Goal: Task Accomplishment & Management: Complete application form

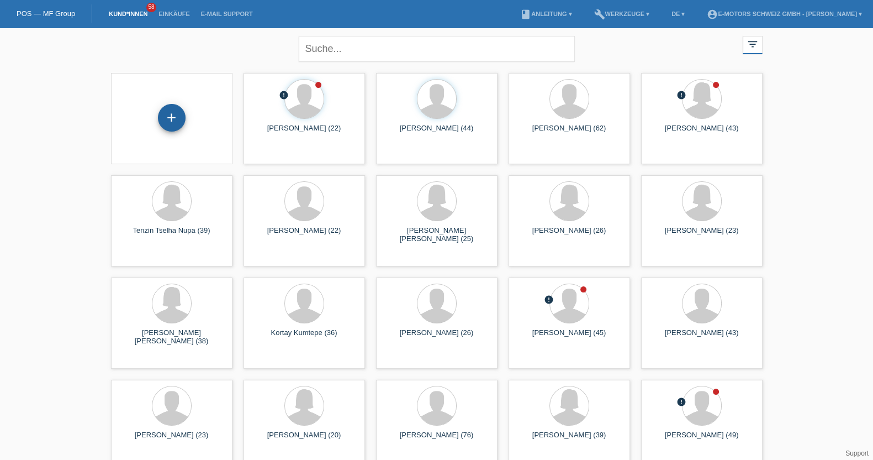
click at [174, 112] on div "+" at bounding box center [172, 118] width 28 height 28
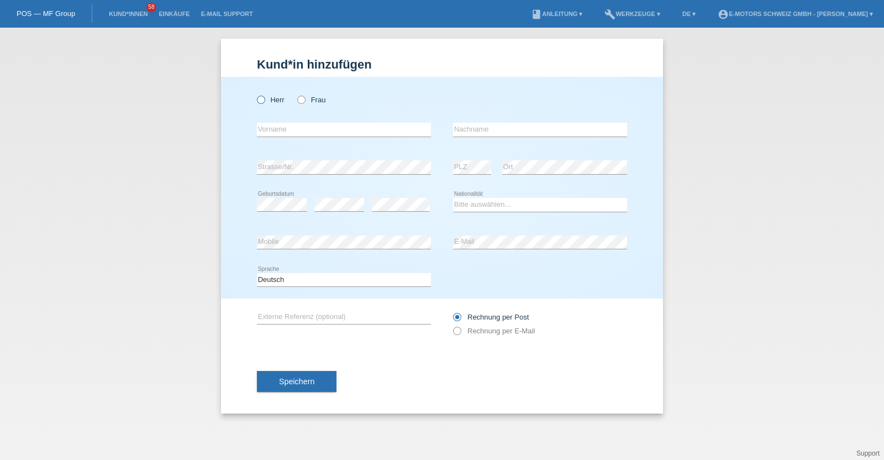
click at [255, 94] on icon at bounding box center [255, 94] width 0 height 0
click at [261, 98] on input "Herr" at bounding box center [260, 99] width 7 height 7
radio input "true"
click at [470, 140] on div "error Nachname" at bounding box center [540, 130] width 174 height 38
click at [282, 234] on div "error Mobile" at bounding box center [344, 243] width 174 height 38
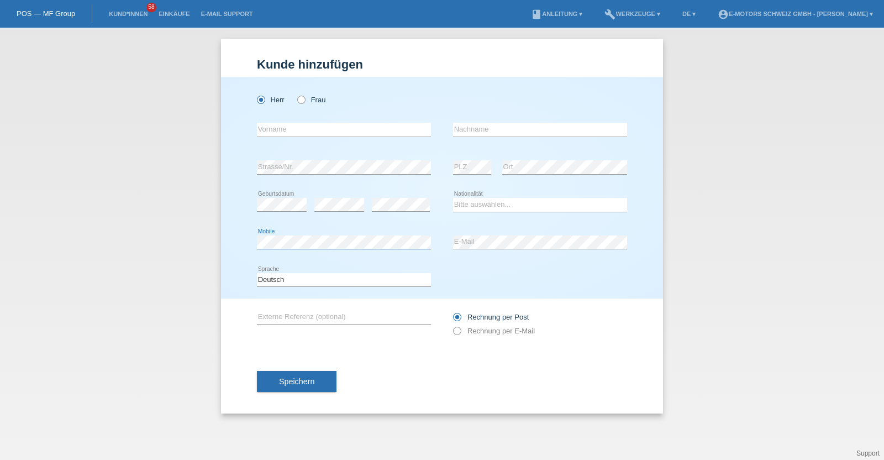
click at [222, 240] on div "Herr Frau error Vorname error" at bounding box center [442, 188] width 442 height 222
click at [430, 234] on div "error Mobile error E-Mail" at bounding box center [442, 243] width 370 height 38
click at [488, 194] on div "Bitte auswählen... Schweiz Deutschland Liechtenstein Österreich ------------ Af…" at bounding box center [540, 205] width 174 height 38
click at [488, 203] on select "Bitte auswählen... Schweiz Deutschland Liechtenstein Österreich ------------ Af…" at bounding box center [540, 204] width 174 height 13
select select "DE"
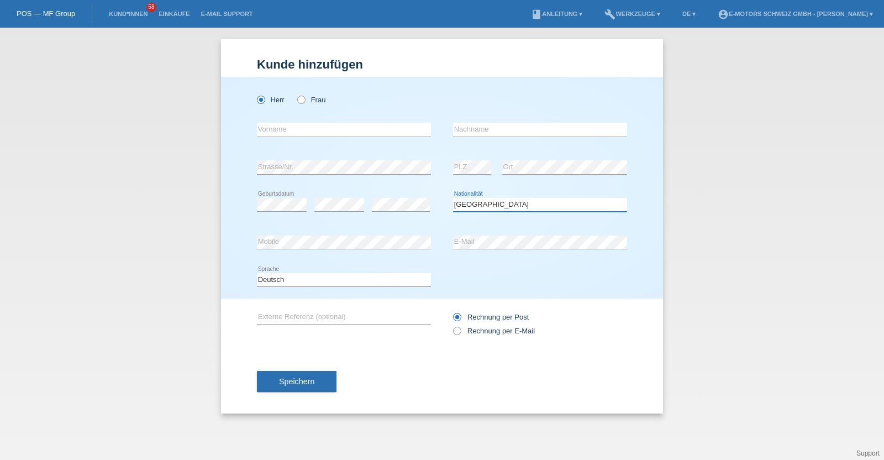
click at [453, 198] on select "Bitte auswählen... Schweiz Deutschland Liechtenstein Österreich ------------ Af…" at bounding box center [540, 204] width 174 height 13
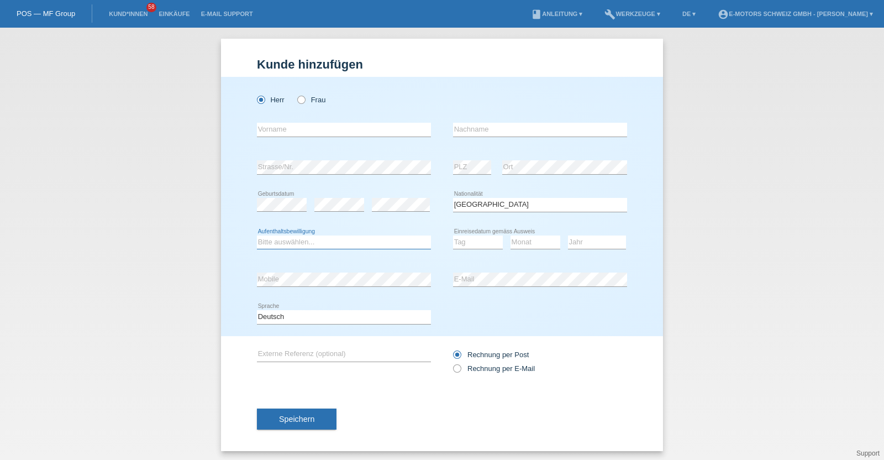
click at [285, 247] on select "Bitte auswählen... C B B - Flüchtlingsstatus Andere" at bounding box center [344, 241] width 174 height 13
click at [257, 235] on select "Bitte auswählen... C B B - Flüchtlingsstatus Andere" at bounding box center [344, 241] width 174 height 13
click at [328, 245] on select "Bitte auswählen... C B B - Flüchtlingsstatus Andere" at bounding box center [344, 241] width 174 height 13
select select "C"
click at [257, 235] on select "Bitte auswählen... C B B - Flüchtlingsstatus Andere" at bounding box center [344, 241] width 174 height 13
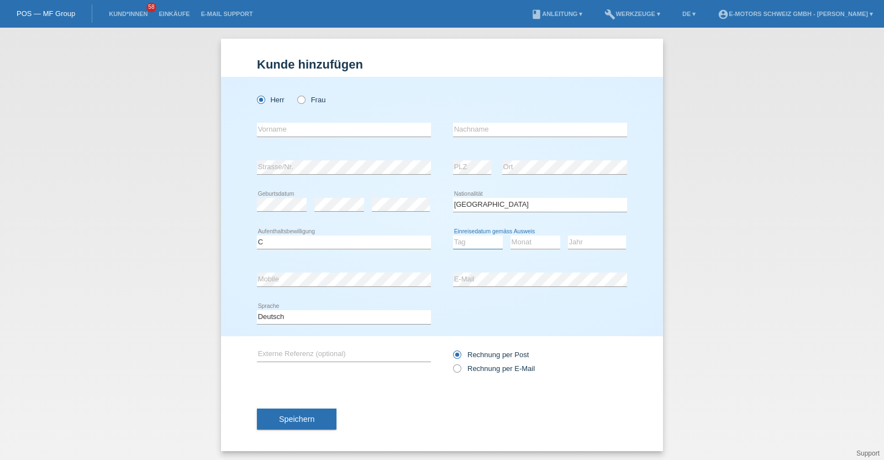
click at [467, 242] on select "Tag 01 02 03 04 05 06 07 08 09 10 11" at bounding box center [478, 241] width 50 height 13
select select "02"
click at [453, 235] on select "Tag 01 02 03 04 05 06 07 08 09 10 11" at bounding box center [478, 241] width 50 height 13
click at [524, 241] on select "Monat 01 02 03 04 05 06 07 08 09 10 11" at bounding box center [536, 241] width 50 height 13
select select "05"
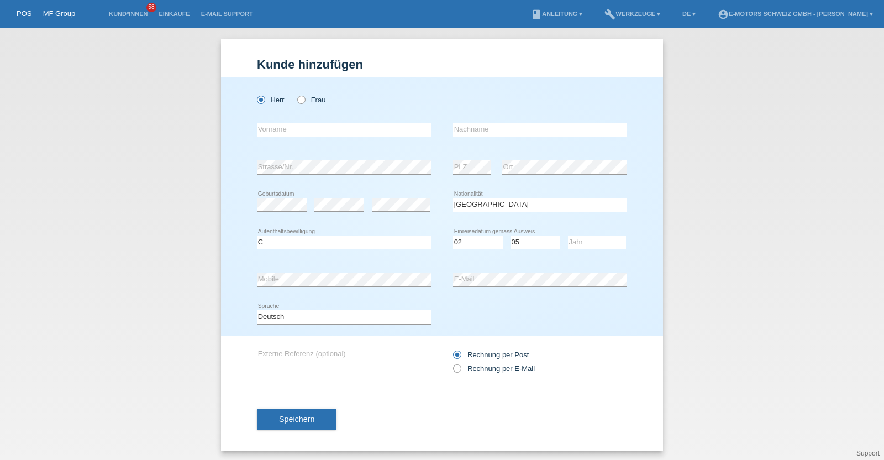
click at [511, 235] on select "Monat 01 02 03 04 05 06 07 08 09 10 11" at bounding box center [536, 241] width 50 height 13
click at [575, 235] on select "Jahr 2025 2024 2023 2022 2021 2020 2019 2018 2017 2016 2015 2014 2013 2012 2011…" at bounding box center [597, 241] width 58 height 13
select select "2018"
click at [568, 235] on select "Jahr 2025 2024 2023 2022 2021 2020 2019 2018 2017 2016 2015 2014 2013 2012 2011…" at bounding box center [597, 241] width 58 height 13
click at [364, 128] on input "text" at bounding box center [344, 130] width 174 height 14
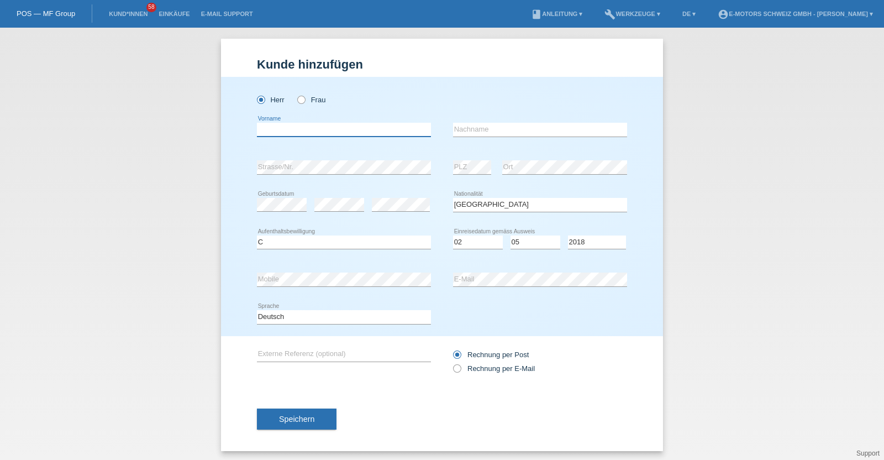
paste input "Stephen Kofi"
type input "Stephen Kofi"
click at [477, 134] on input "text" at bounding box center [540, 130] width 174 height 14
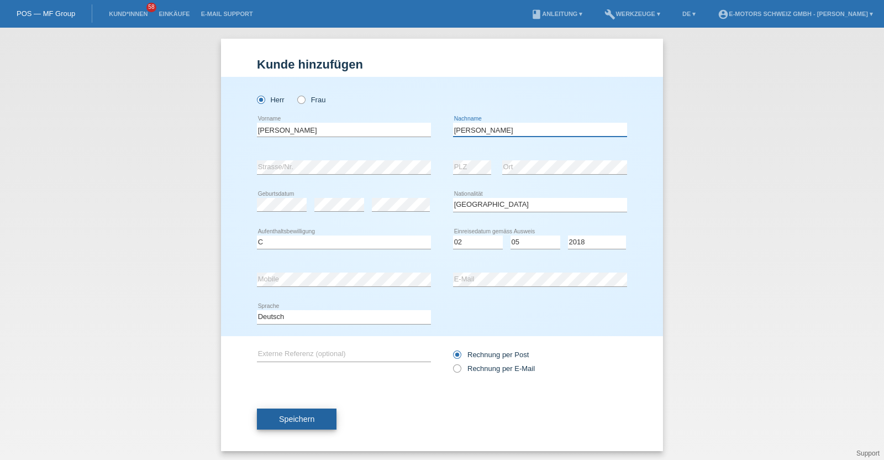
type input "Sam"
click at [279, 419] on span "Speichern" at bounding box center [296, 418] width 35 height 9
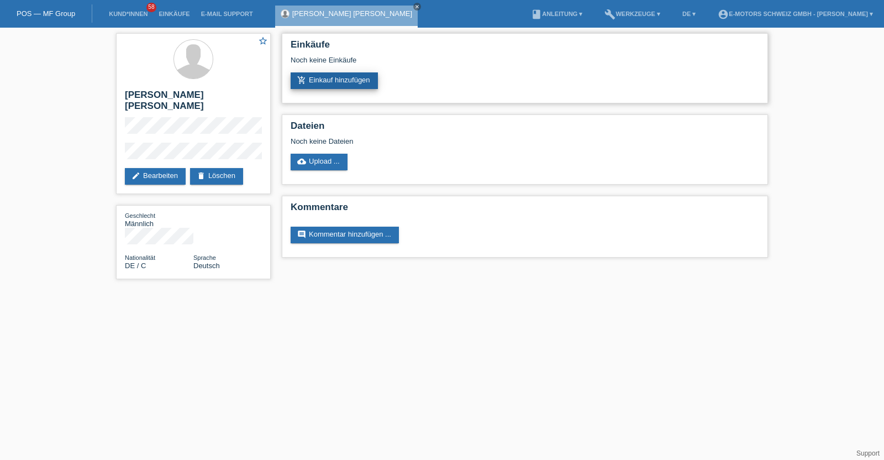
click at [354, 76] on link "add_shopping_cart Einkauf hinzufügen" at bounding box center [334, 80] width 87 height 17
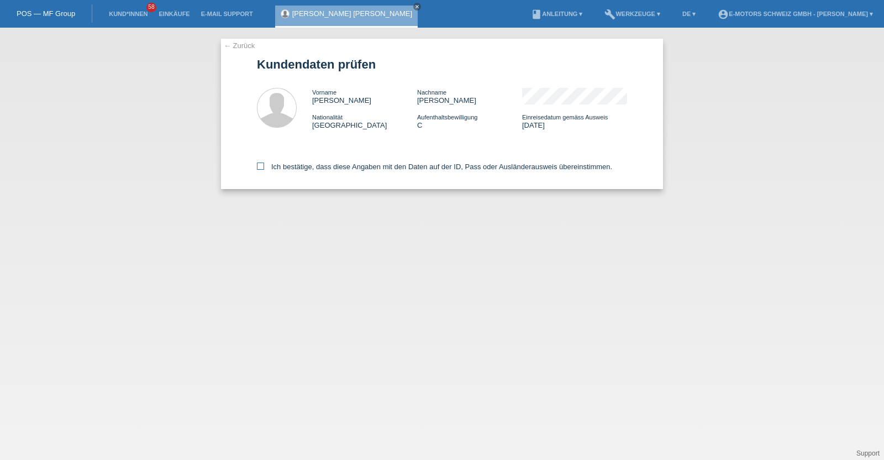
click at [350, 170] on label "Ich bestätige, dass diese Angaben mit den Daten auf der ID, Pass oder Ausländer…" at bounding box center [434, 166] width 355 height 8
click at [264, 170] on input "Ich bestätige, dass diese Angaben mit den Daten auf der ID, Pass oder Ausländer…" at bounding box center [260, 165] width 7 height 7
checkbox input "true"
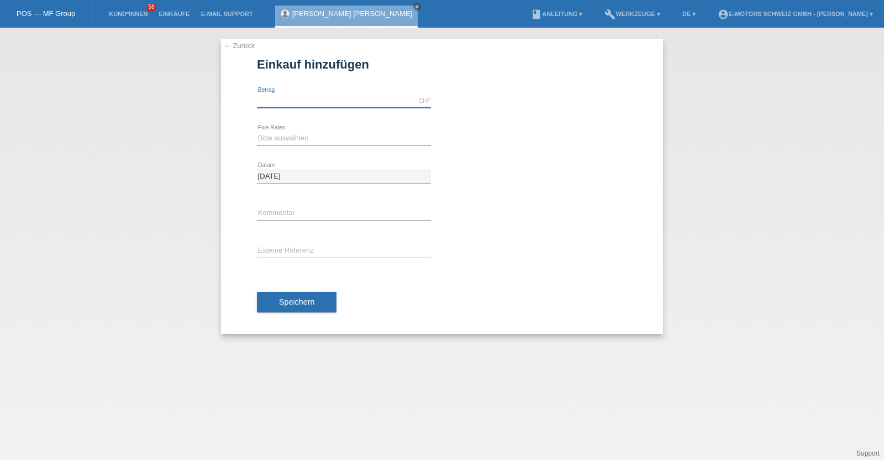
click at [331, 98] on input "text" at bounding box center [344, 101] width 174 height 14
type input "3790.00"
click at [338, 136] on select "Bitte auswählen 12 Raten 24 Raten 36 Raten 48 Raten" at bounding box center [344, 137] width 174 height 13
select select "214"
click at [257, 131] on select "Bitte auswählen 12 Raten 24 Raten 36 Raten 48 Raten" at bounding box center [344, 137] width 174 height 13
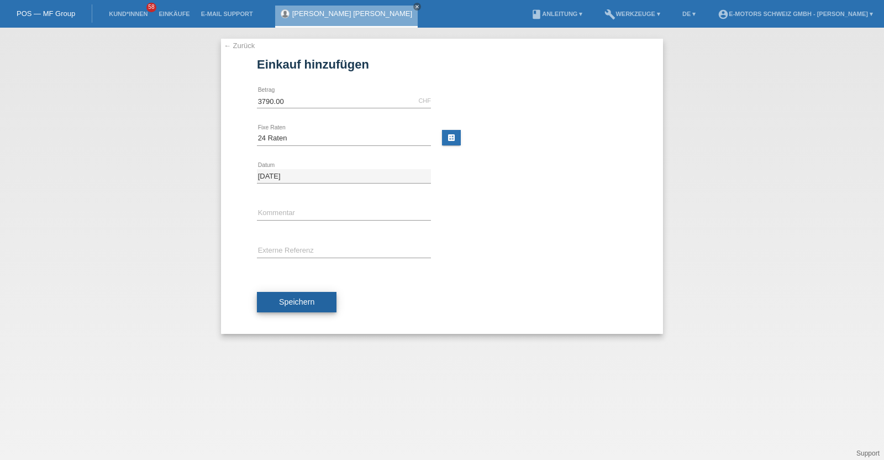
click at [314, 307] on button "Speichern" at bounding box center [297, 302] width 80 height 21
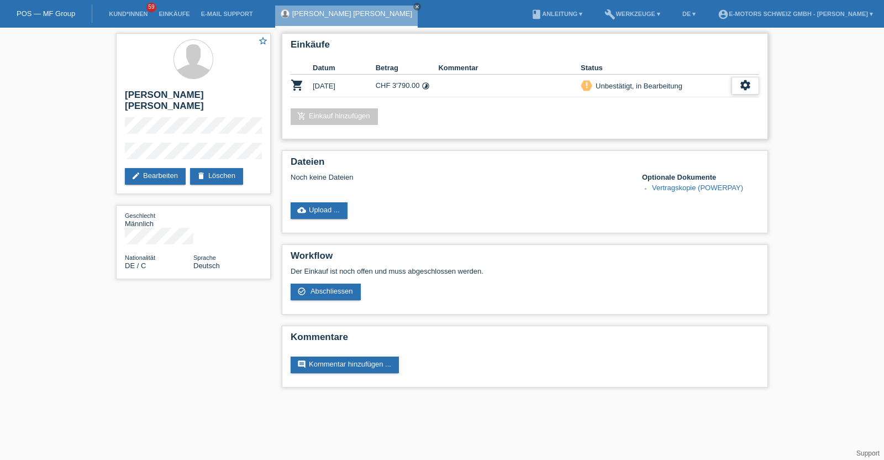
click at [743, 87] on icon "settings" at bounding box center [745, 85] width 12 height 12
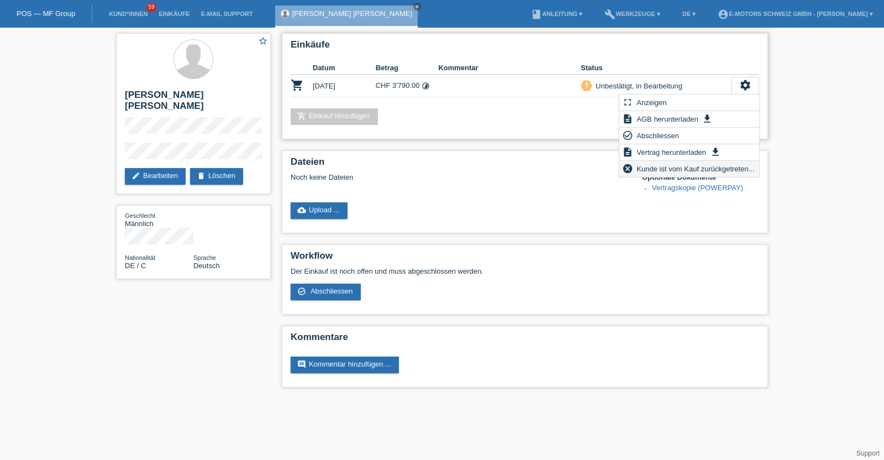
click at [691, 167] on span "Kunde ist vom Kauf zurückgetreten..." at bounding box center [695, 168] width 121 height 13
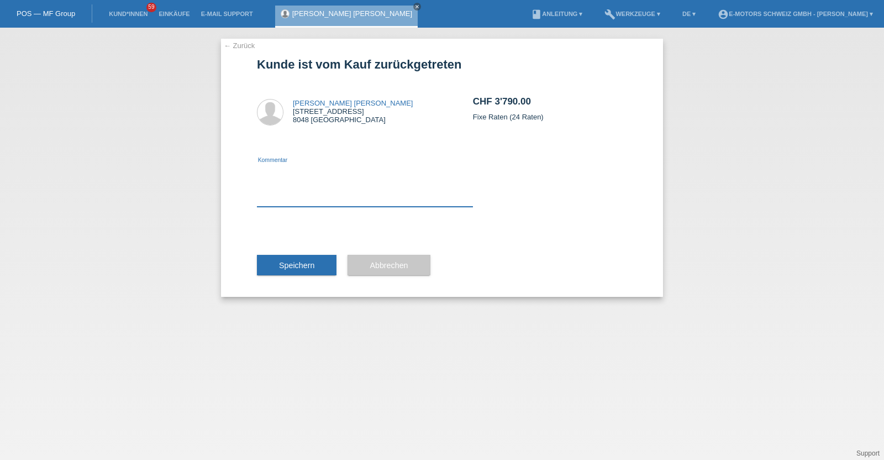
click at [407, 199] on textarea at bounding box center [365, 185] width 216 height 43
type textarea "neu"
click at [304, 264] on span "Speichern" at bounding box center [296, 265] width 35 height 9
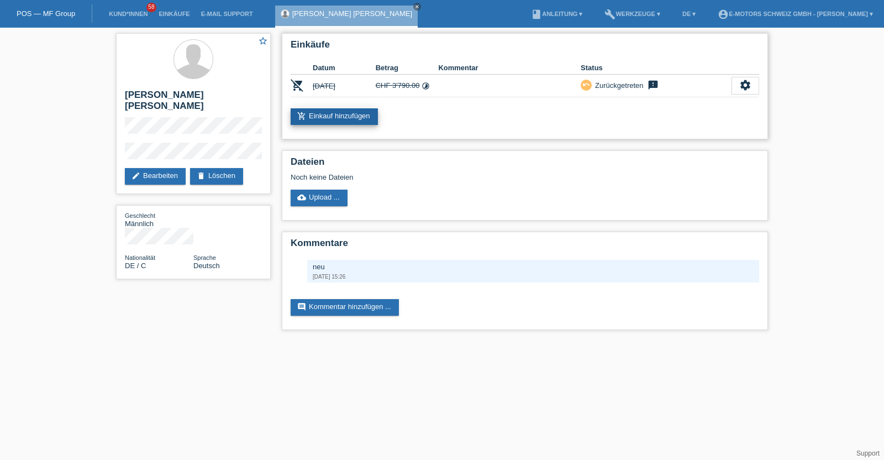
click at [343, 114] on link "add_shopping_cart Einkauf hinzufügen" at bounding box center [334, 116] width 87 height 17
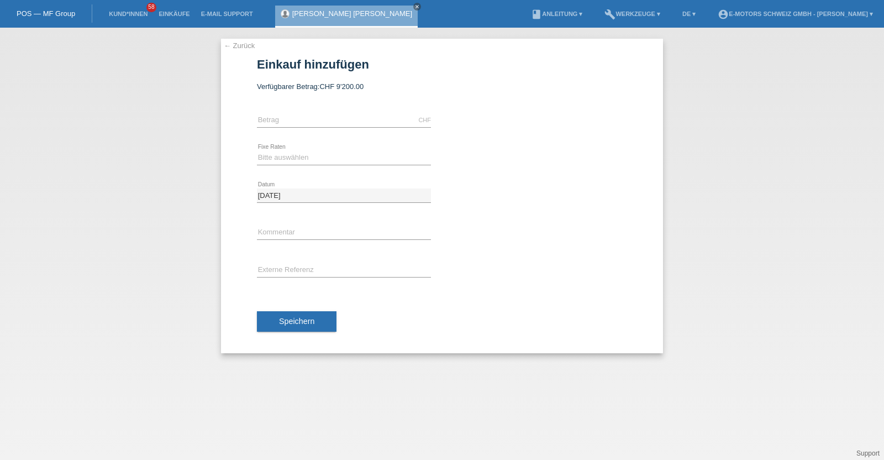
click at [293, 7] on div "[PERSON_NAME] [PERSON_NAME] close" at bounding box center [346, 17] width 143 height 22
click at [298, 8] on div "[PERSON_NAME] [PERSON_NAME] close" at bounding box center [346, 17] width 143 height 22
click at [303, 13] on link "[PERSON_NAME] [PERSON_NAME]" at bounding box center [352, 13] width 120 height 8
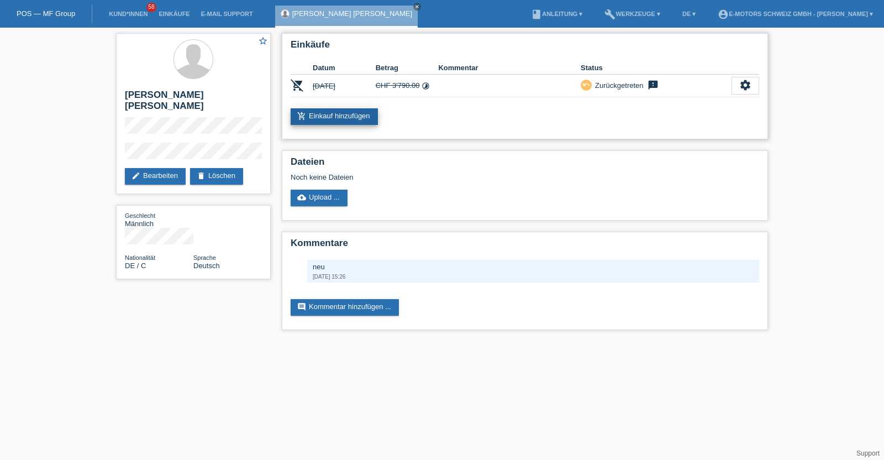
click at [355, 123] on link "add_shopping_cart Einkauf hinzufügen" at bounding box center [334, 116] width 87 height 17
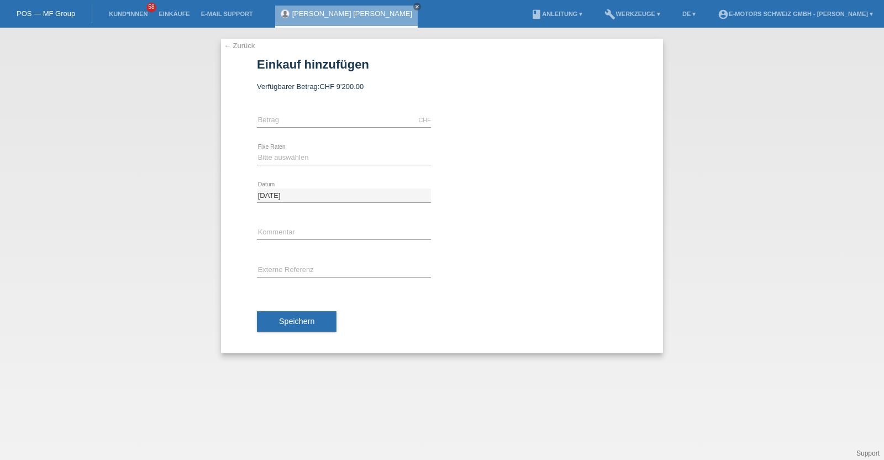
click at [470, 130] on div "CHF error [GEOGRAPHIC_DATA]" at bounding box center [442, 121] width 370 height 38
click at [329, 114] on input "text" at bounding box center [344, 120] width 174 height 14
type input "7200.00"
click at [286, 159] on select "Bitte auswählen 12 Raten 24 Raten 36 Raten 48 Raten" at bounding box center [344, 157] width 174 height 13
select select "216"
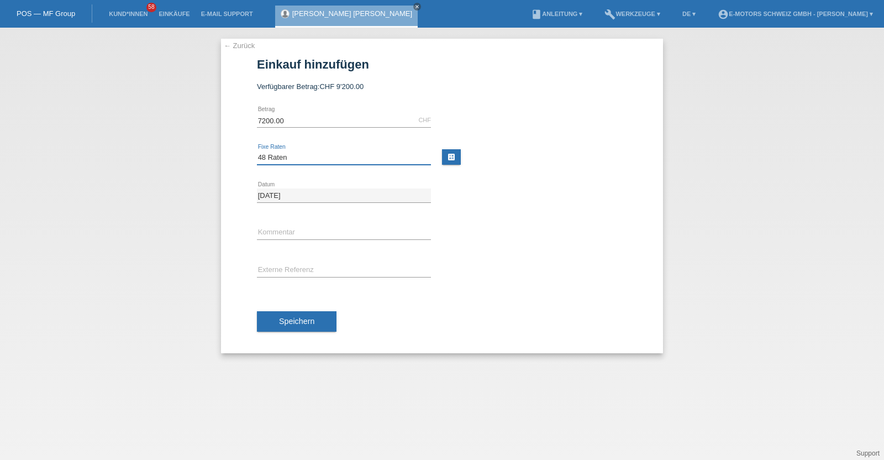
click at [257, 151] on select "Bitte auswählen 12 Raten 24 Raten 36 Raten 48 Raten" at bounding box center [344, 157] width 174 height 13
click at [301, 233] on input "text" at bounding box center [344, 233] width 174 height 14
type input "KENAN"
click at [301, 317] on span "Speichern" at bounding box center [296, 321] width 35 height 9
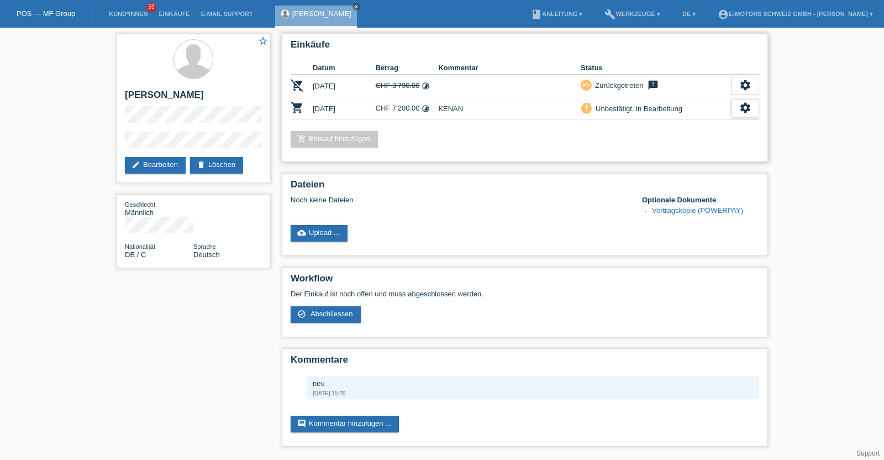
click at [746, 108] on icon "settings" at bounding box center [745, 108] width 12 height 12
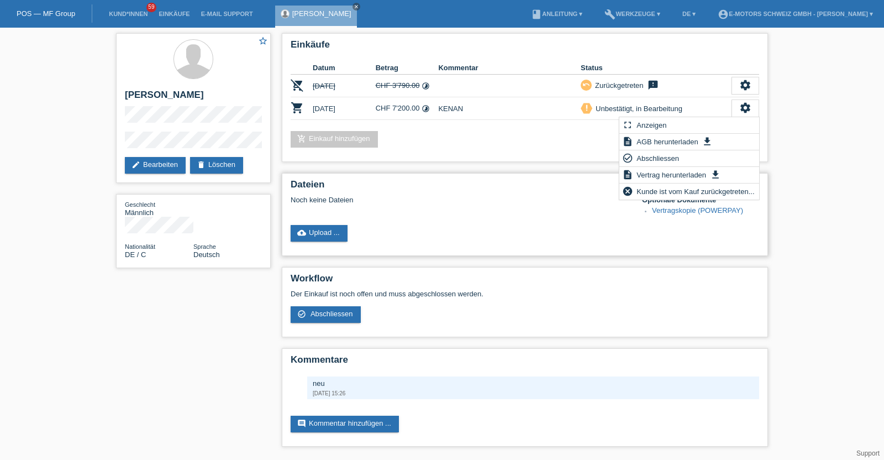
click at [553, 175] on div "Dateien Noch keine Dateien Optionale Dokumente Vertragskopie (POWERPAY) cloud_u…" at bounding box center [525, 214] width 486 height 83
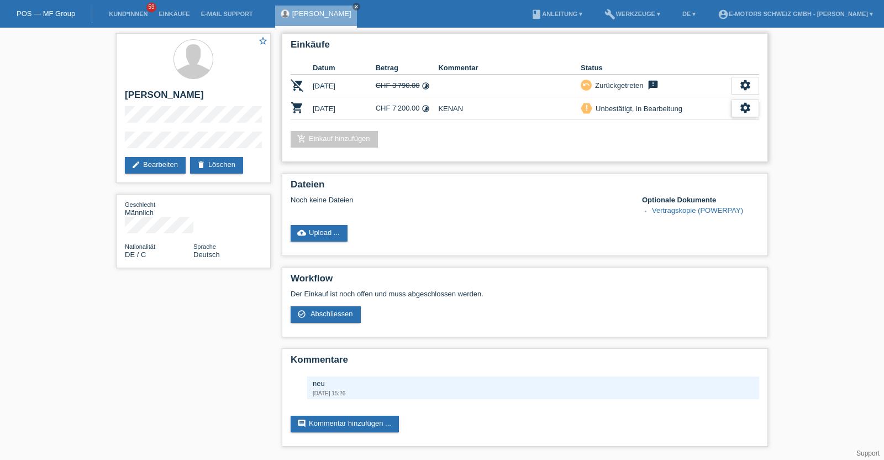
click at [741, 103] on icon "settings" at bounding box center [745, 108] width 12 height 12
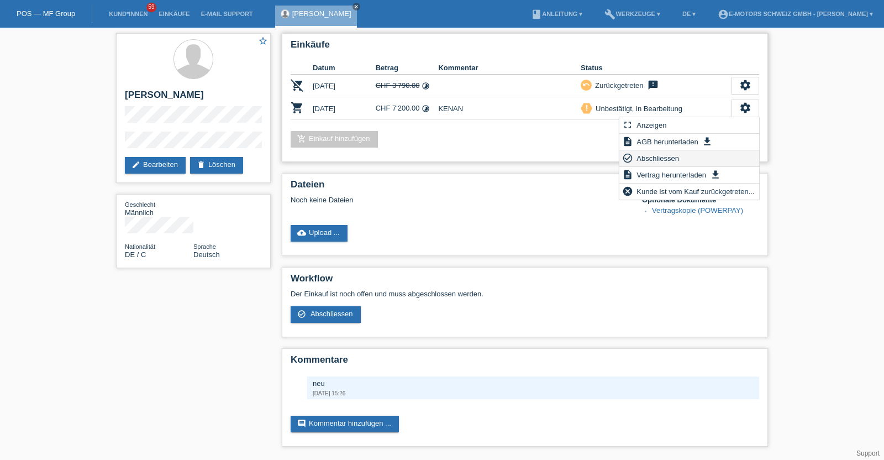
click at [654, 156] on span "Abschliessen" at bounding box center [658, 157] width 46 height 13
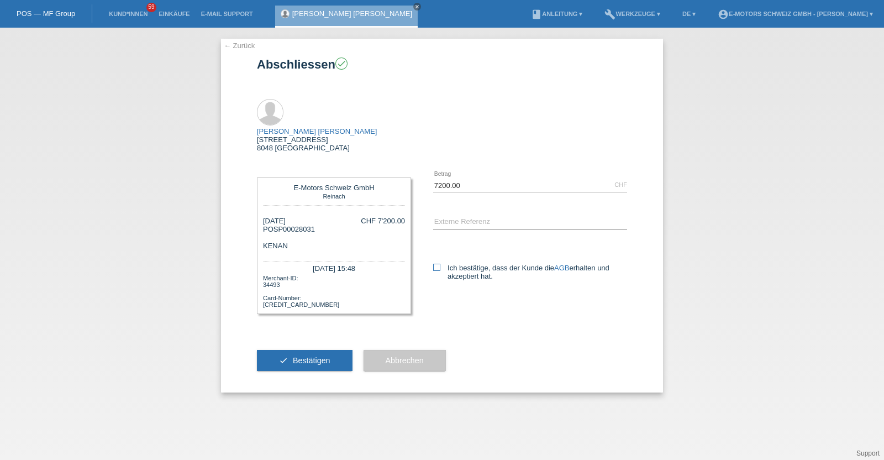
click at [434, 264] on icon at bounding box center [436, 267] width 7 height 7
click at [434, 264] on input "Ich bestätige, dass der Kunde die AGB erhalten und akzeptiert hat." at bounding box center [436, 267] width 7 height 7
checkbox input "true"
click at [297, 356] on span "Bestätigen" at bounding box center [312, 360] width 38 height 9
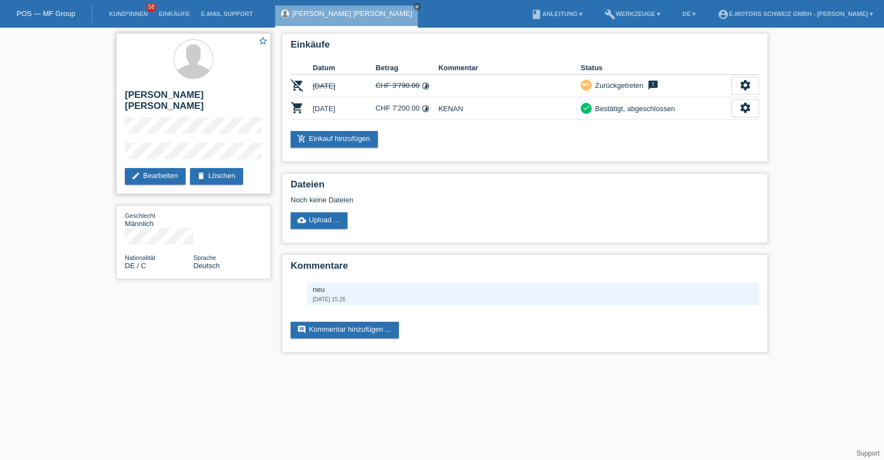
click at [135, 93] on h2 "[PERSON_NAME]" at bounding box center [193, 104] width 137 height 28
drag, startPoint x: 135, startPoint y: 93, endPoint x: 202, endPoint y: 94, distance: 66.3
click at [202, 94] on h2 "[PERSON_NAME]" at bounding box center [193, 104] width 137 height 28
copy div "[PERSON_NAME] [PERSON_NAME]"
click at [165, 15] on link "Einkäufe" at bounding box center [174, 13] width 42 height 7
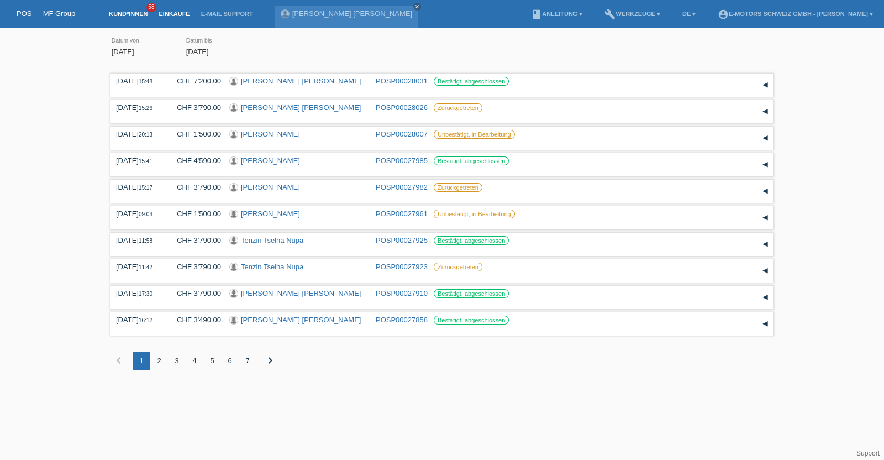
click at [135, 12] on link "Kund*innen" at bounding box center [128, 13] width 50 height 7
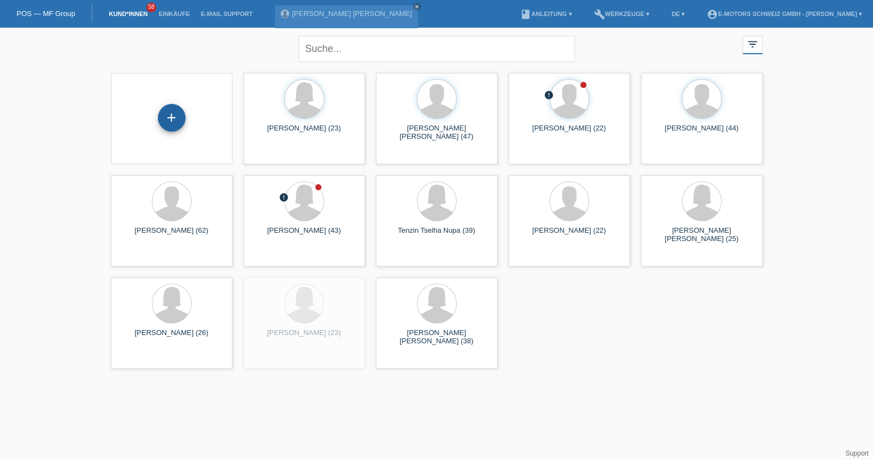
click at [173, 112] on div "+" at bounding box center [172, 118] width 28 height 28
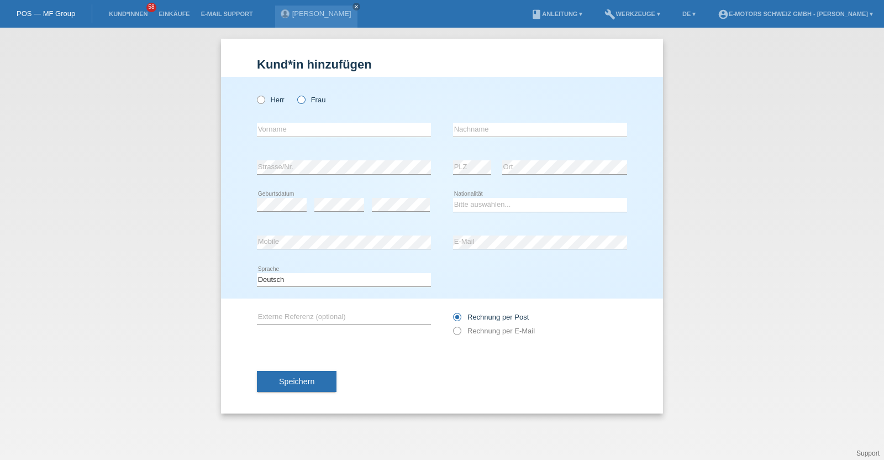
click at [309, 96] on label "Frau" at bounding box center [311, 100] width 28 height 8
click at [304, 96] on input "Frau" at bounding box center [300, 99] width 7 height 7
radio input "true"
click at [293, 127] on input "text" at bounding box center [344, 130] width 174 height 14
type input "[PERSON_NAME]"
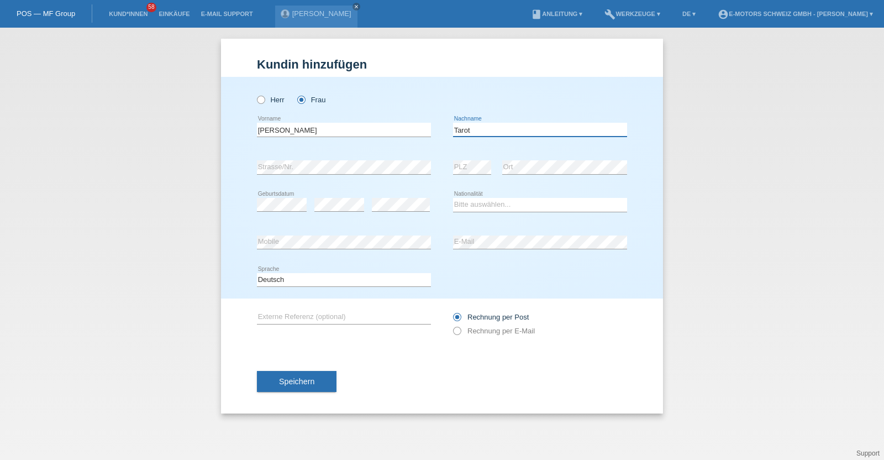
type input "Tarot"
click at [513, 198] on select "Bitte auswählen... [GEOGRAPHIC_DATA] [GEOGRAPHIC_DATA] [GEOGRAPHIC_DATA] [GEOGR…" at bounding box center [540, 204] width 174 height 13
select select "CH"
click at [453, 198] on select "Bitte auswählen... [GEOGRAPHIC_DATA] [GEOGRAPHIC_DATA] [GEOGRAPHIC_DATA] [GEOGR…" at bounding box center [540, 204] width 174 height 13
click at [286, 386] on button "Speichern" at bounding box center [297, 381] width 80 height 21
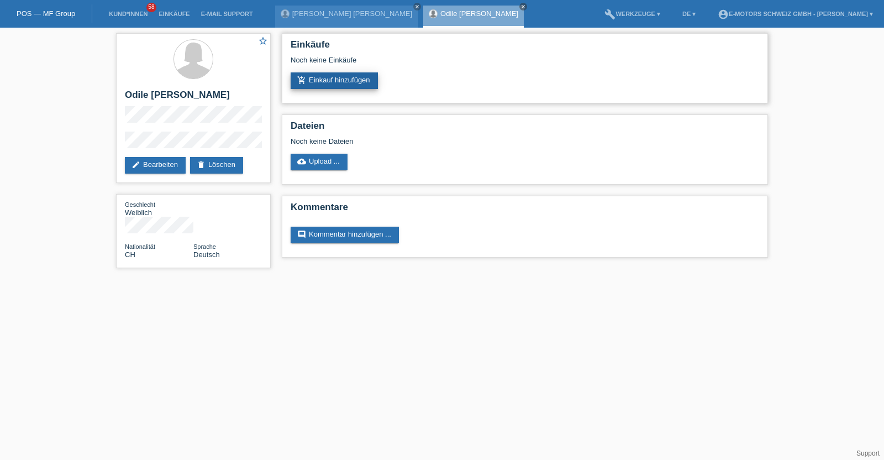
click at [342, 81] on link "add_shopping_cart Einkauf hinzufügen" at bounding box center [334, 80] width 87 height 17
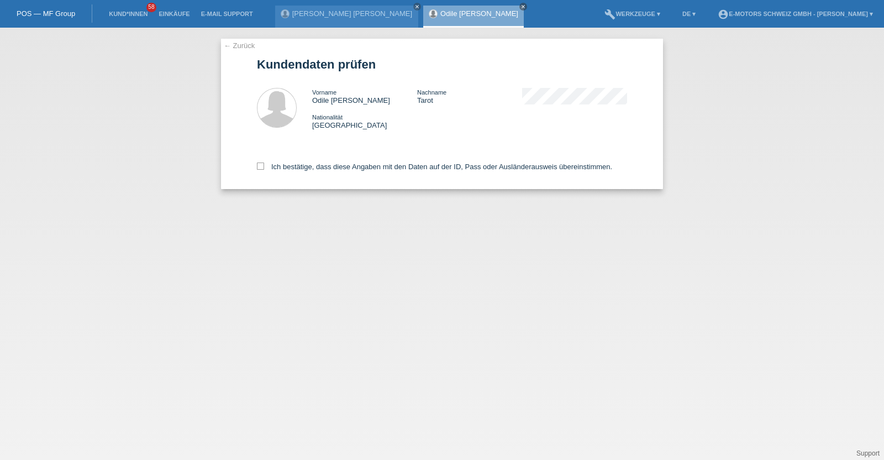
click at [318, 156] on div "Ich bestätige, dass diese Angaben mit den Daten auf der ID, Pass oder Ausländer…" at bounding box center [442, 164] width 370 height 49
click at [314, 167] on label "Ich bestätige, dass diese Angaben mit den Daten auf der ID, Pass oder Ausländer…" at bounding box center [434, 166] width 355 height 8
click at [264, 167] on input "Ich bestätige, dass diese Angaben mit den Daten auf der ID, Pass oder Ausländer…" at bounding box center [260, 165] width 7 height 7
checkbox input "true"
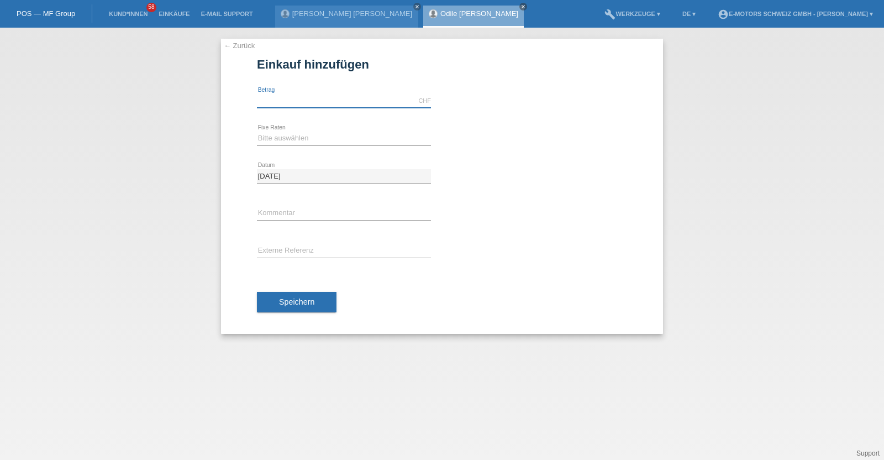
click at [301, 104] on input "text" at bounding box center [344, 101] width 174 height 14
type input "9999.00"
click at [286, 132] on select "Bitte auswählen 12 Raten 24 Raten 36 Raten 48 Raten" at bounding box center [344, 137] width 174 height 13
click at [257, 131] on select "Bitte auswählen 12 Raten 24 Raten 36 Raten 48 Raten" at bounding box center [344, 137] width 174 height 13
click at [292, 141] on select "Bitte auswählen 12 Raten 24 Raten 36 Raten 48 Raten" at bounding box center [344, 137] width 174 height 13
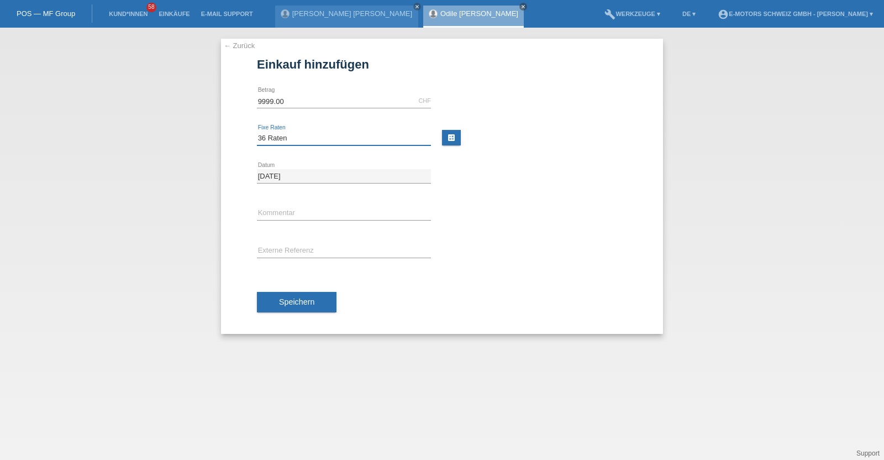
select select "216"
click at [257, 131] on select "Bitte auswählen 12 Raten 24 Raten 36 Raten 48 Raten" at bounding box center [344, 137] width 174 height 13
click at [285, 213] on input "text" at bounding box center [344, 214] width 174 height 14
type input "KENAN"
click at [314, 305] on button "Speichern" at bounding box center [297, 302] width 80 height 21
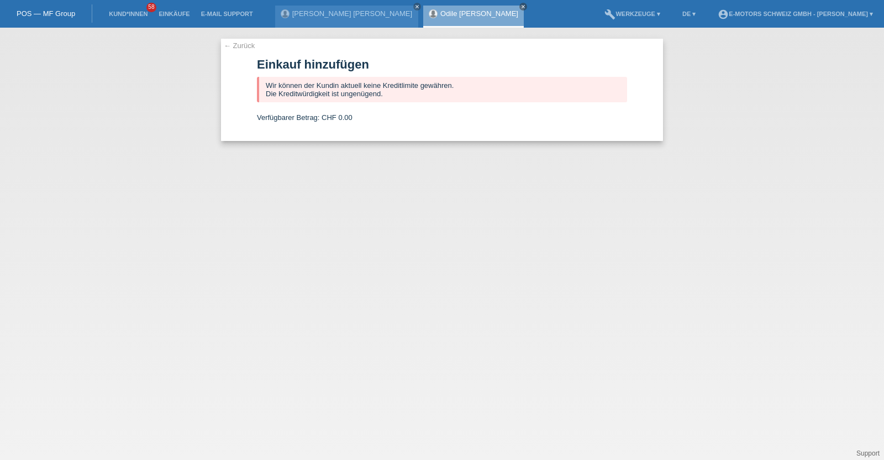
click at [440, 14] on link "Odile [PERSON_NAME]" at bounding box center [479, 13] width 78 height 8
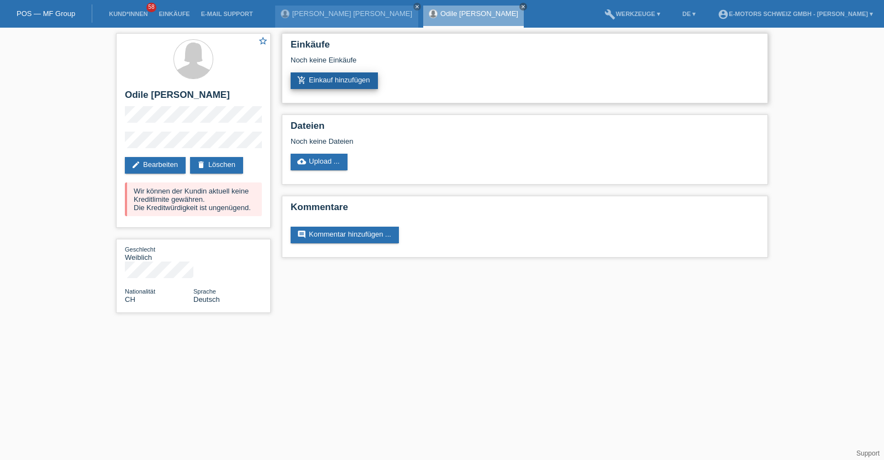
click at [343, 84] on link "add_shopping_cart Einkauf hinzufügen" at bounding box center [334, 80] width 87 height 17
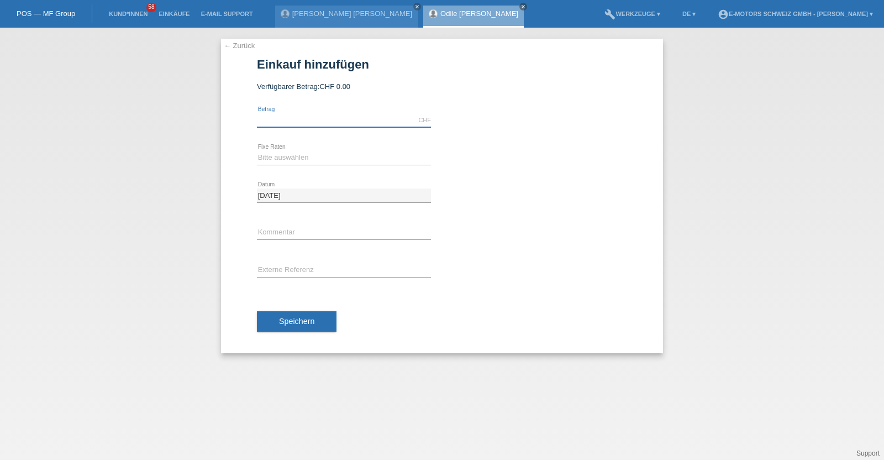
click at [314, 115] on input "text" at bounding box center [344, 120] width 174 height 14
type input "3790.00"
click at [298, 156] on select "Bitte auswählen 12 Raten 24 Raten 36 Raten 48 Raten" at bounding box center [344, 157] width 174 height 13
select select "213"
click at [257, 151] on select "Bitte auswählen 12 Raten 24 Raten 36 Raten 48 Raten" at bounding box center [344, 157] width 174 height 13
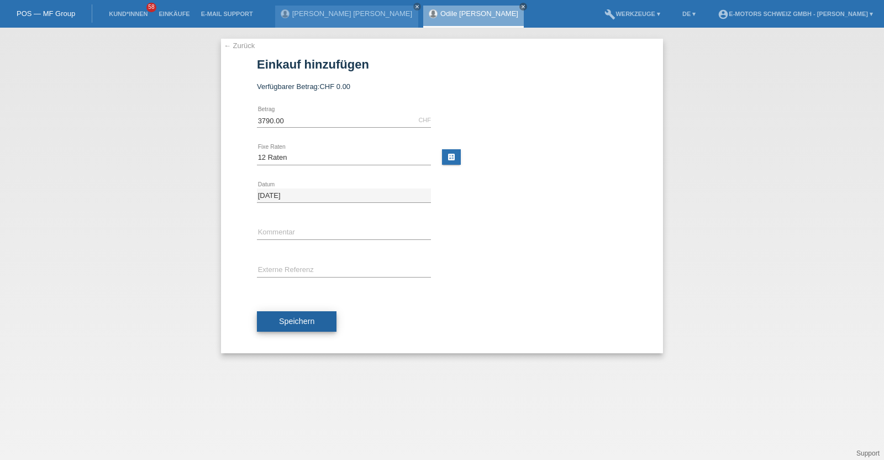
click at [269, 320] on button "Speichern" at bounding box center [297, 321] width 80 height 21
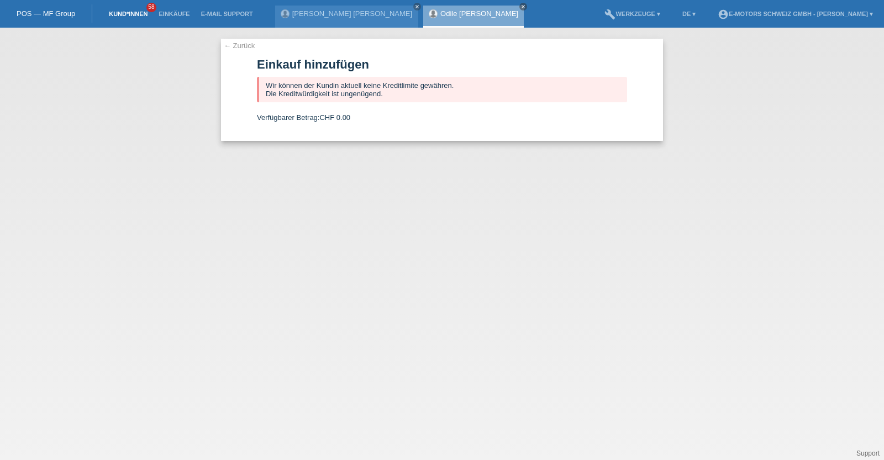
click at [122, 10] on link "Kund*innen" at bounding box center [128, 13] width 50 height 7
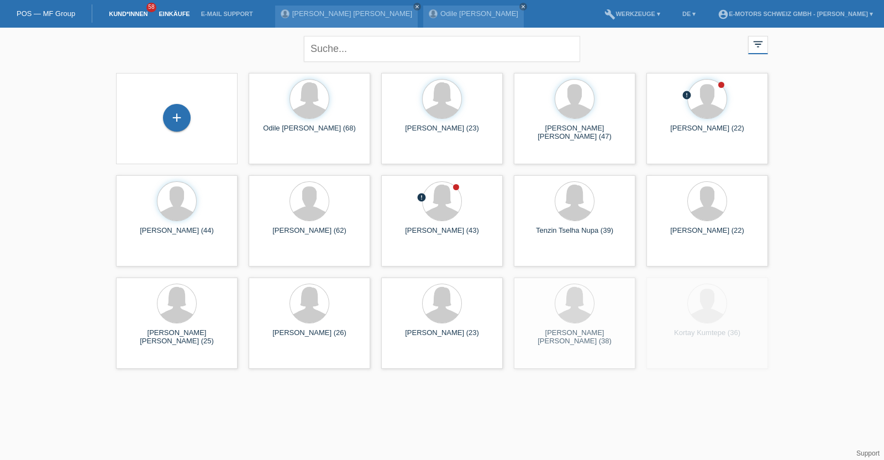
click at [175, 15] on link "Einkäufe" at bounding box center [174, 13] width 42 height 7
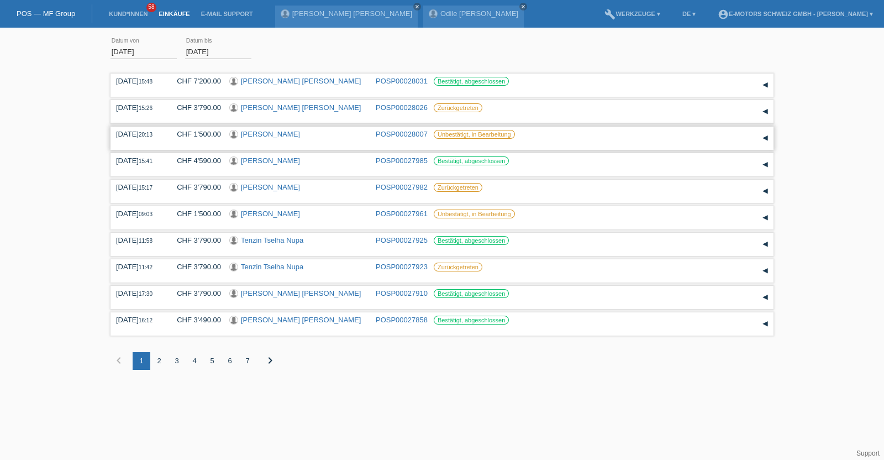
click at [268, 131] on link "[PERSON_NAME]" at bounding box center [270, 134] width 59 height 8
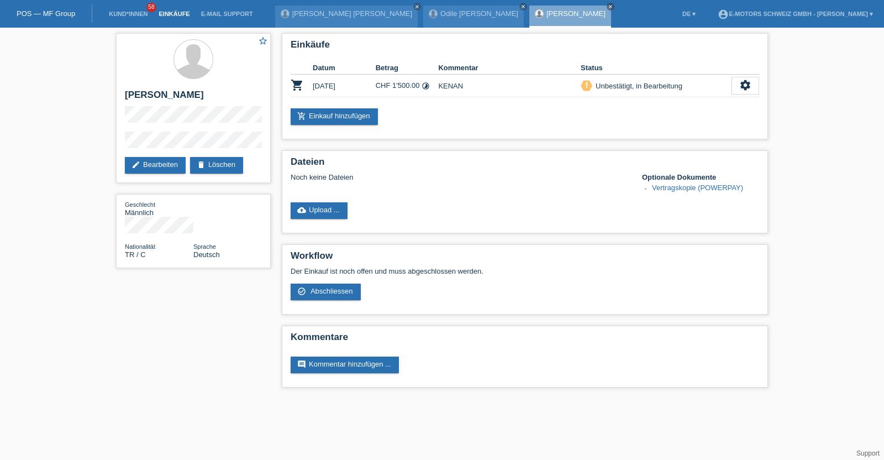
click at [160, 12] on link "Einkäufe" at bounding box center [174, 13] width 42 height 7
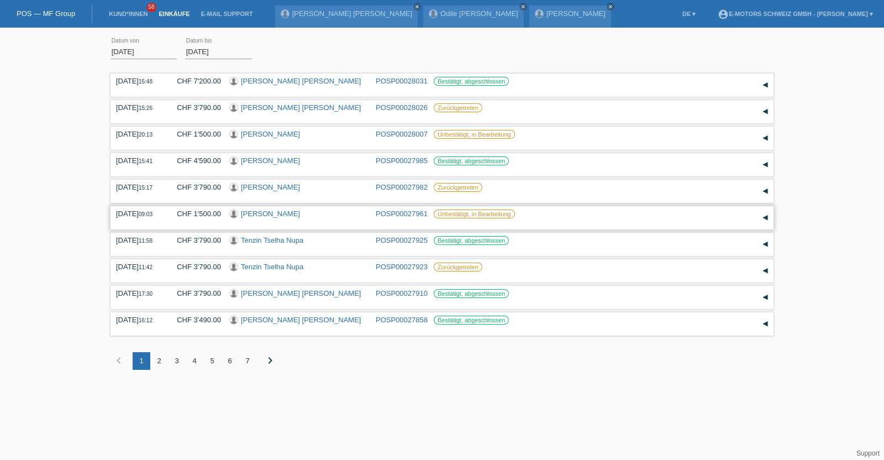
click at [260, 212] on link "Nissrin Karmoun" at bounding box center [270, 213] width 59 height 8
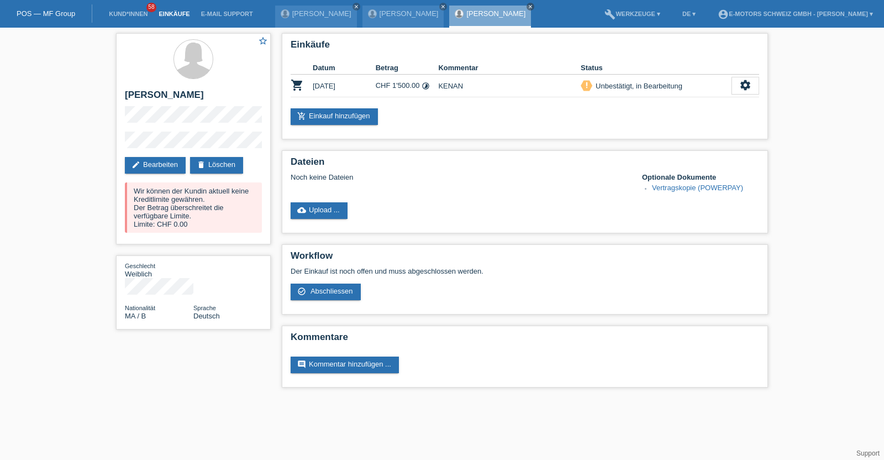
click at [166, 13] on link "Einkäufe" at bounding box center [174, 13] width 42 height 7
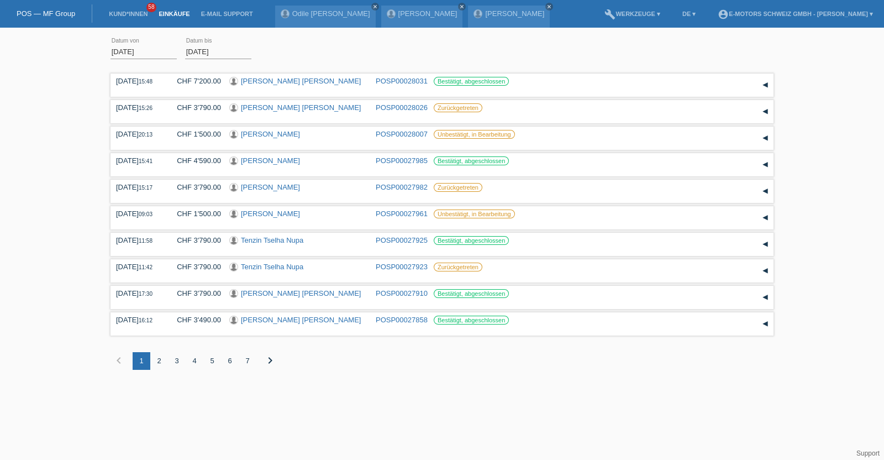
click at [159, 360] on div "2" at bounding box center [159, 361] width 18 height 18
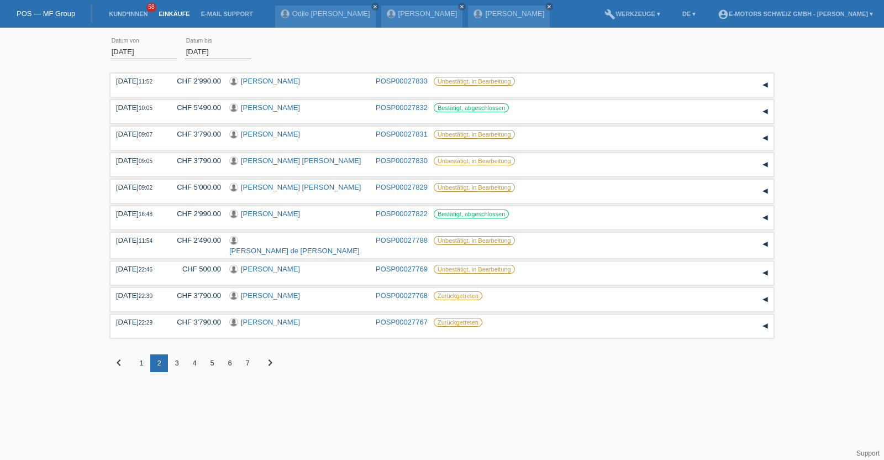
click at [139, 357] on div "1" at bounding box center [142, 363] width 18 height 18
